Goal: Information Seeking & Learning: Learn about a topic

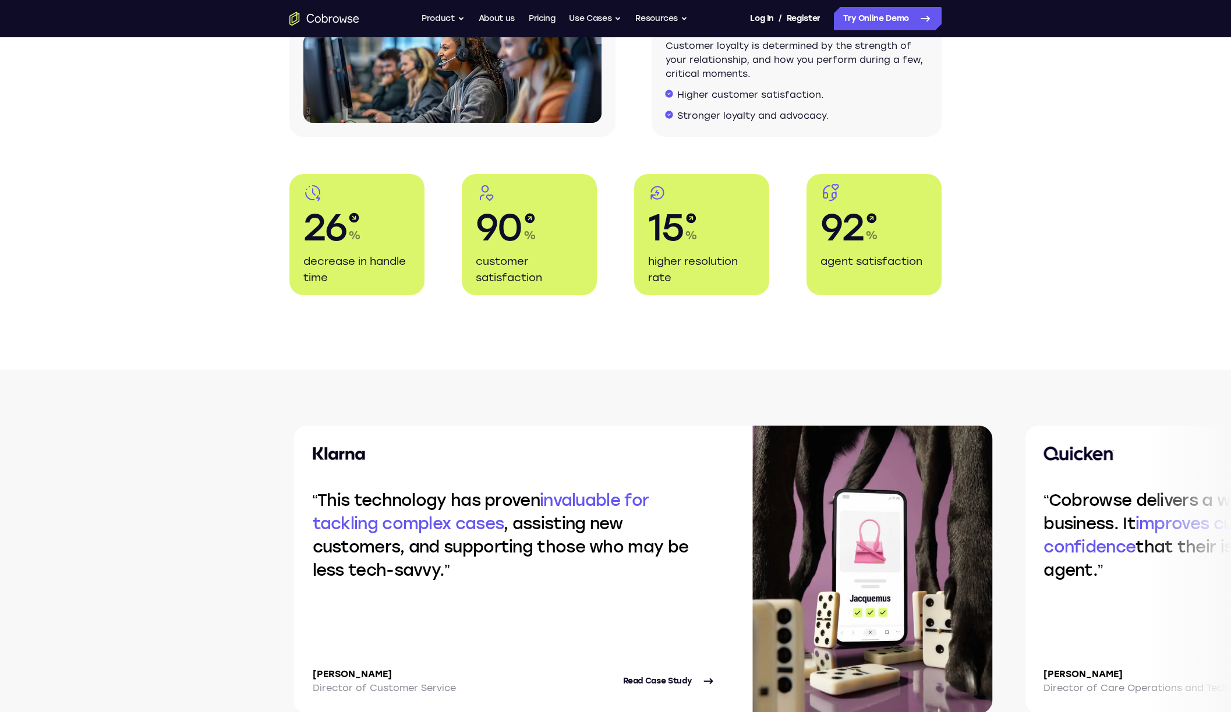
scroll to position [3367, 0]
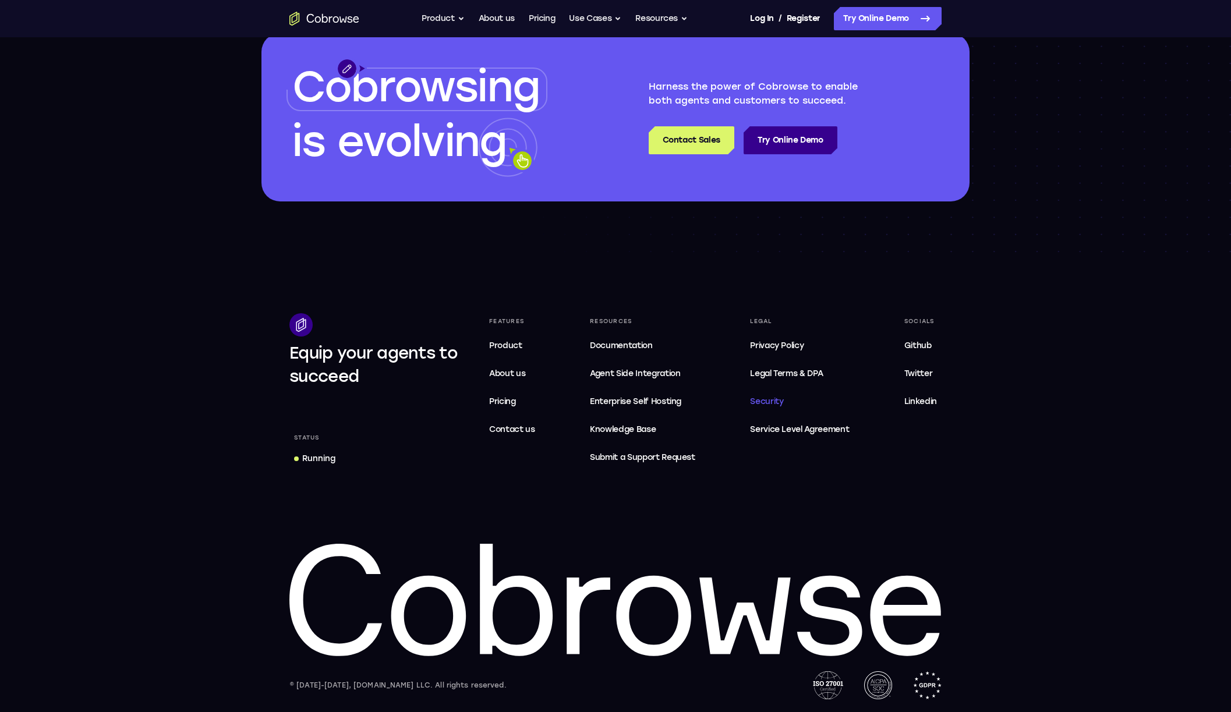
click at [764, 398] on span "Security" at bounding box center [766, 401] width 33 height 10
click at [782, 373] on span "Legal Terms & DPA" at bounding box center [786, 373] width 73 height 10
click at [779, 345] on span "Privacy Policy" at bounding box center [777, 346] width 54 height 10
click at [791, 434] on span "Service Level Agreement" at bounding box center [799, 430] width 99 height 14
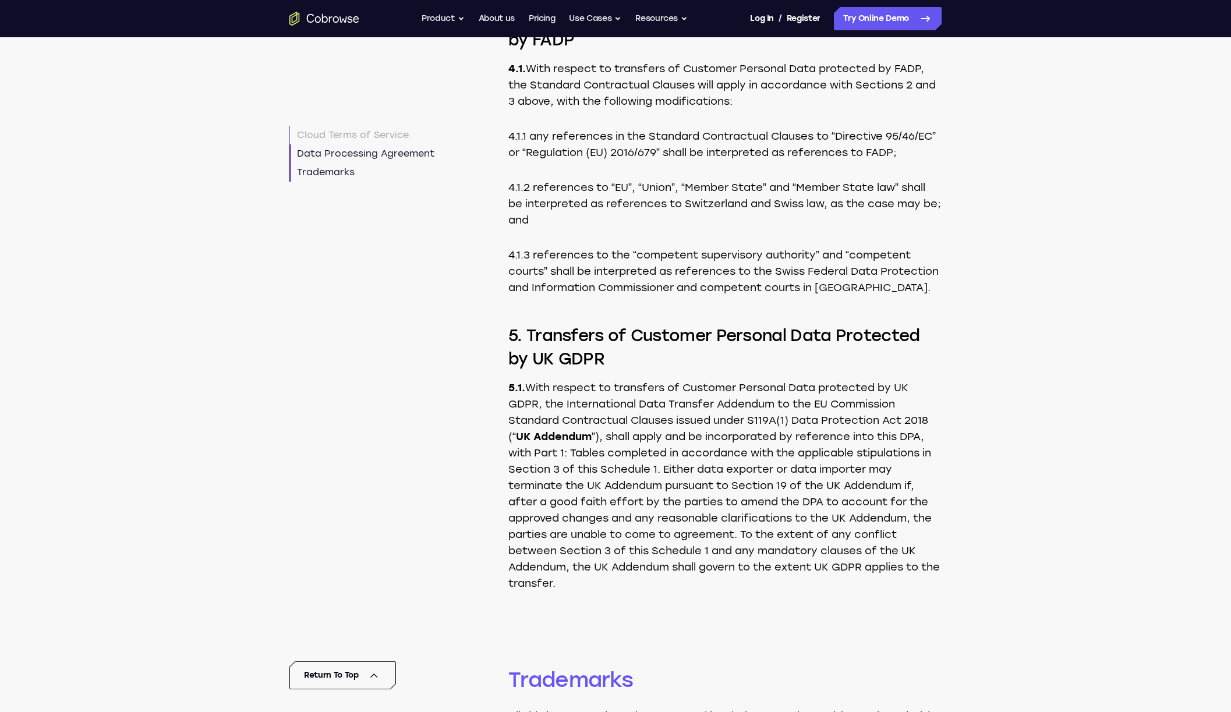
scroll to position [10897, 0]
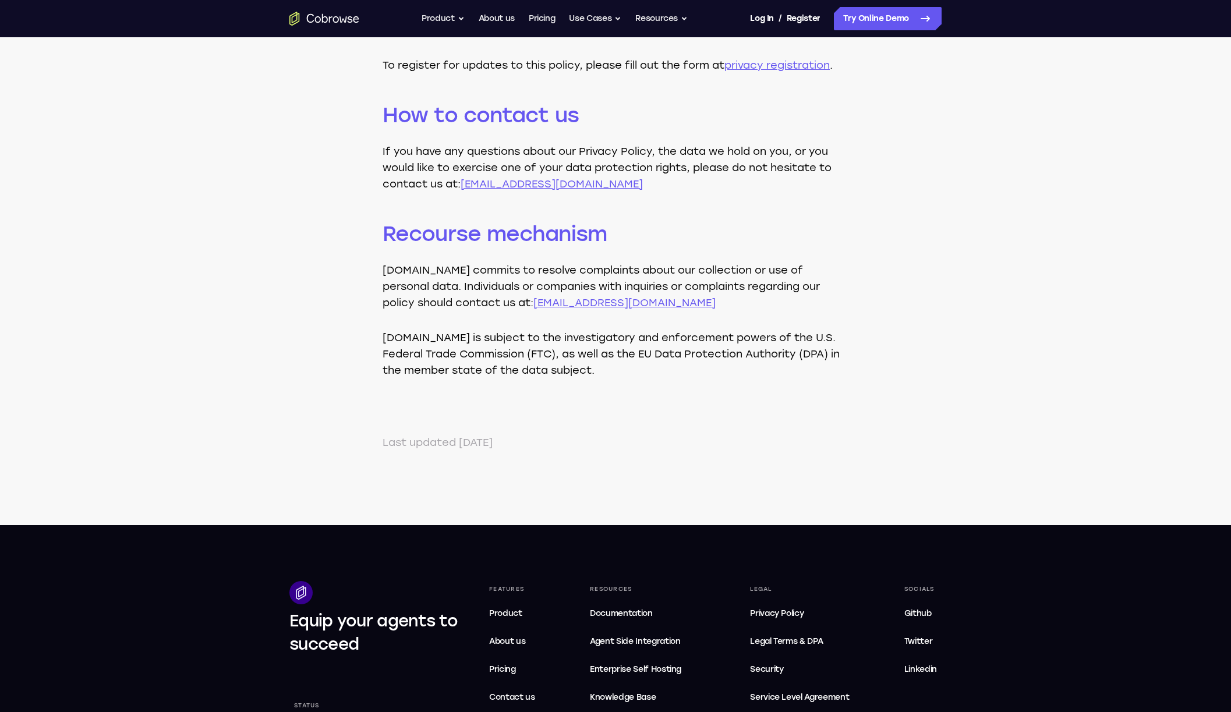
scroll to position [3644, 0]
